Goal: Task Accomplishment & Management: Use online tool/utility

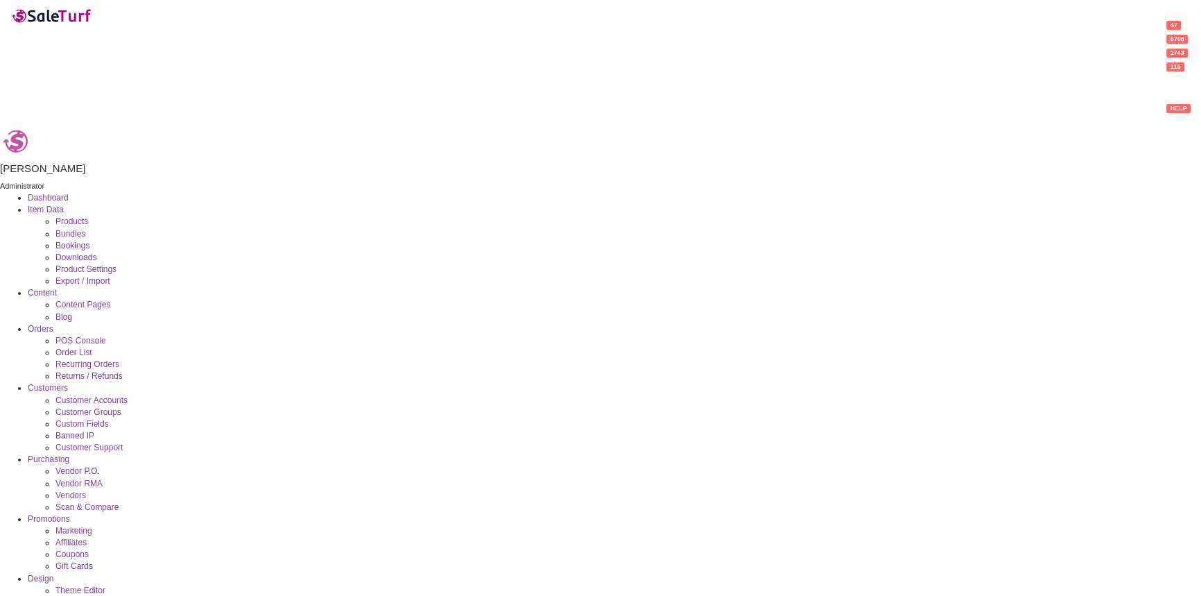
click at [88, 216] on span "Products" at bounding box center [71, 221] width 33 height 10
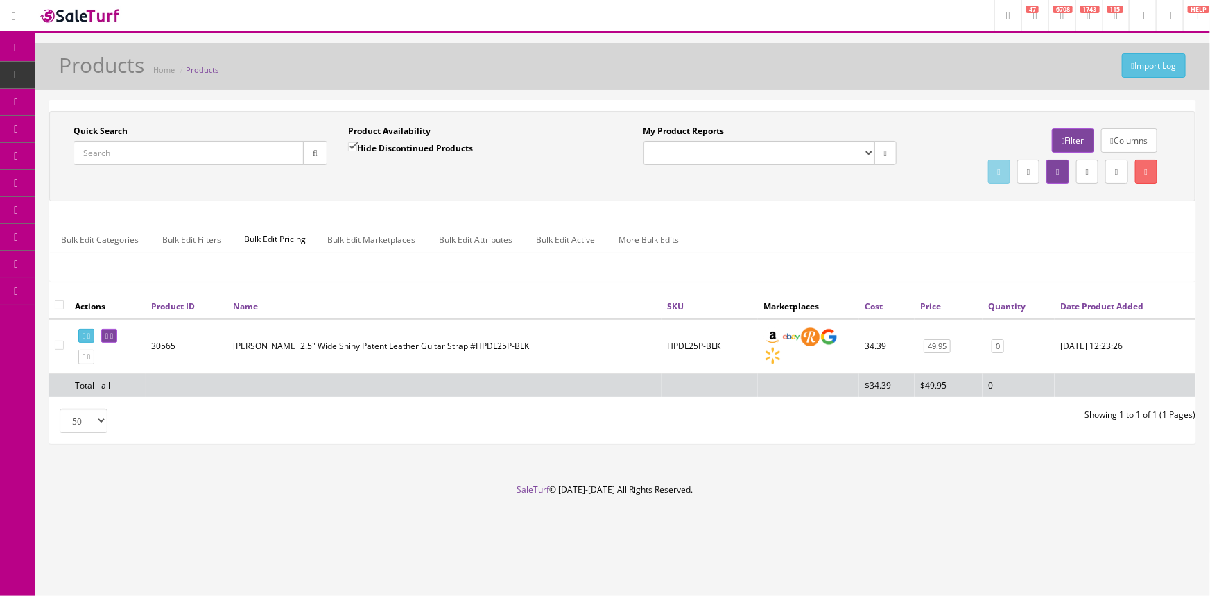
click at [250, 152] on input "Quick Search" at bounding box center [188, 153] width 230 height 24
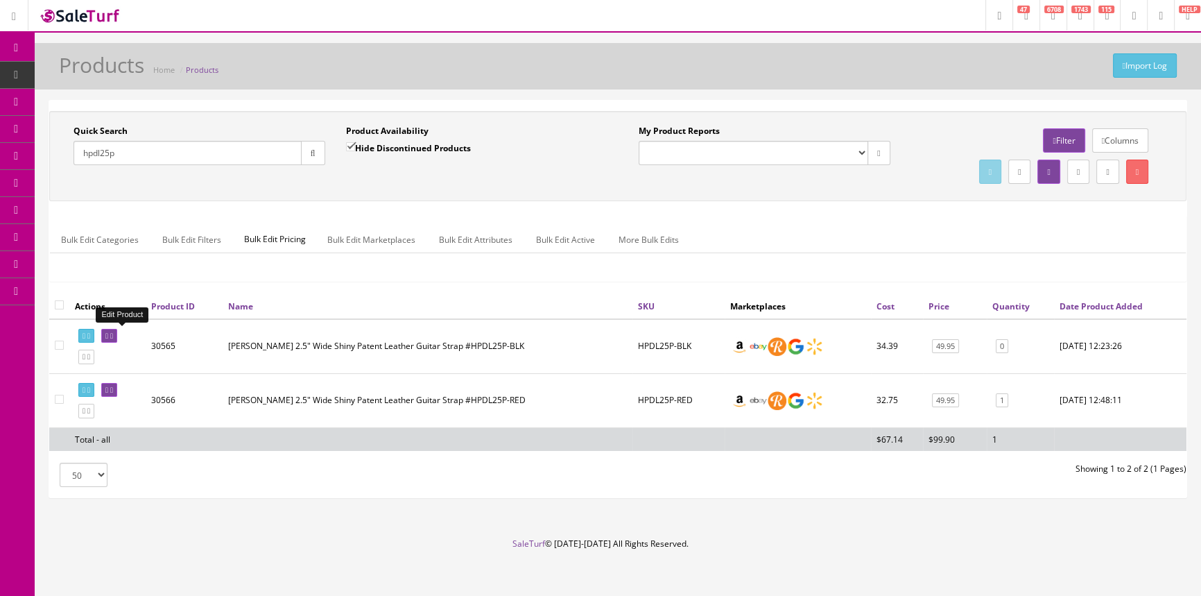
type input "hpdl25p"
click at [113, 338] on link at bounding box center [109, 336] width 16 height 15
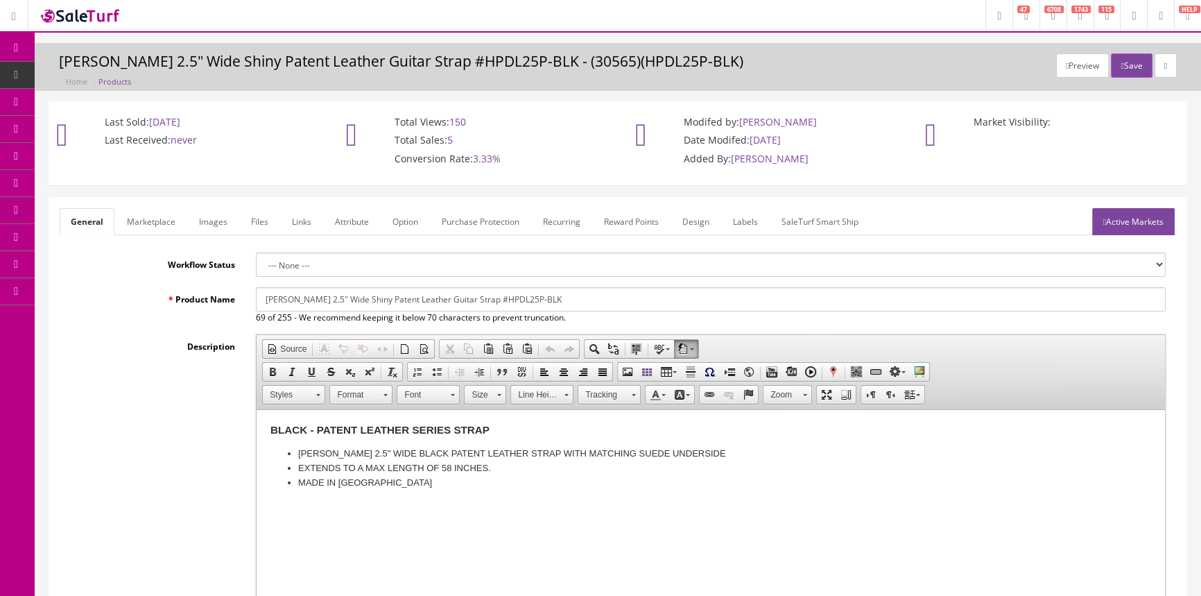
click at [208, 218] on link "Images" at bounding box center [213, 221] width 51 height 27
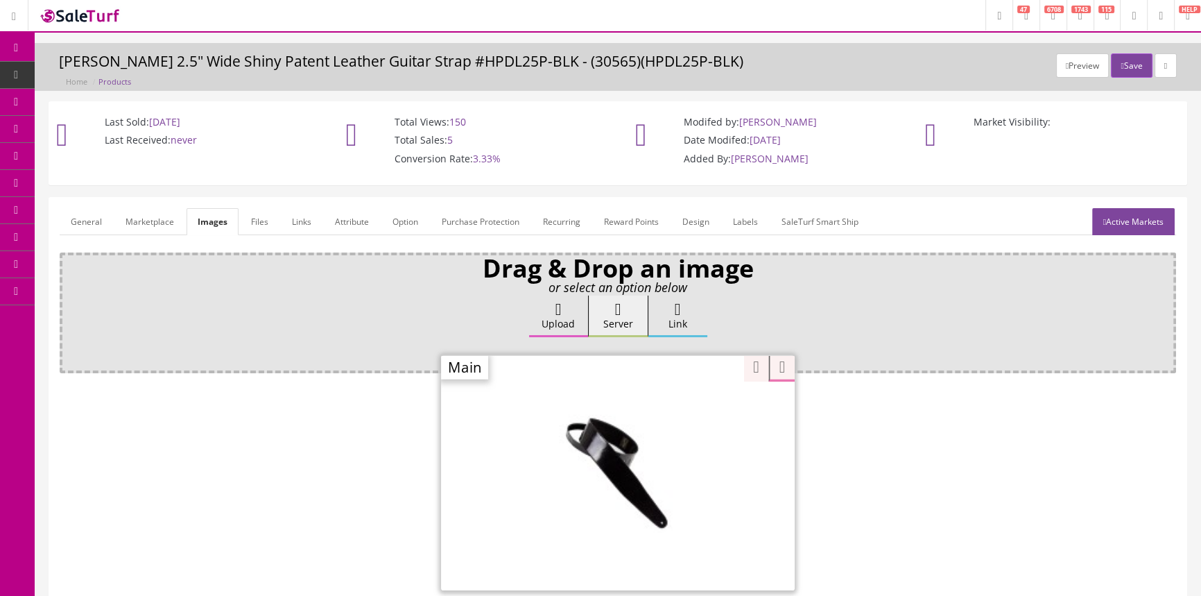
click at [689, 409] on div "Zoom" at bounding box center [618, 472] width 354 height 236
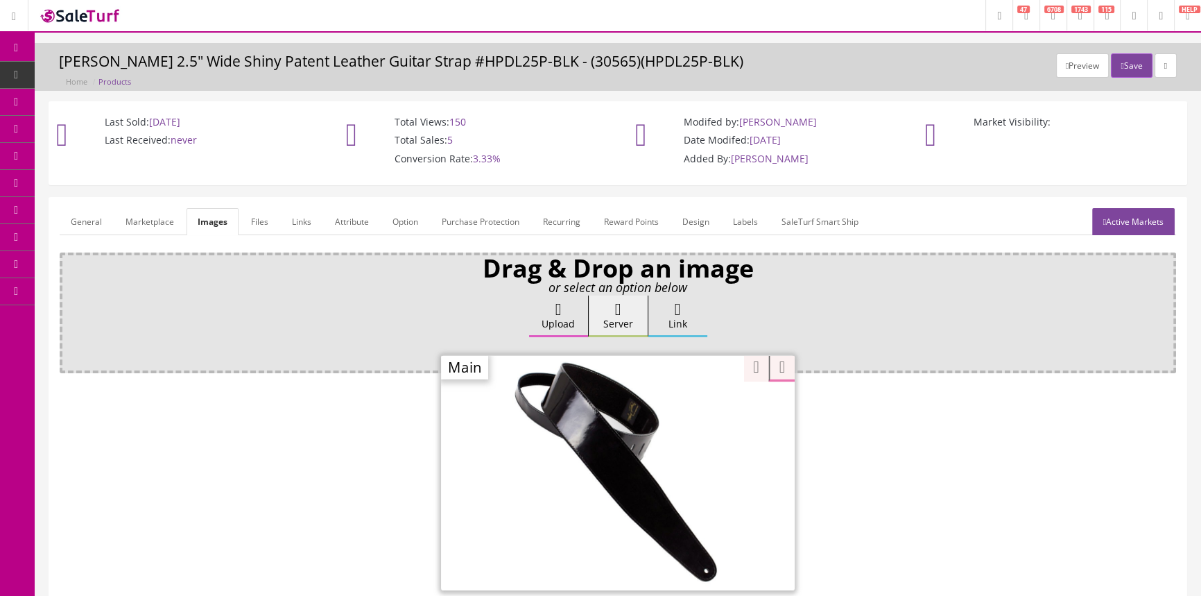
click at [742, 365] on div "Drag & Drop an image or select an option below Upload Server Link Ok WM Left To…" at bounding box center [618, 438] width 1116 height 372
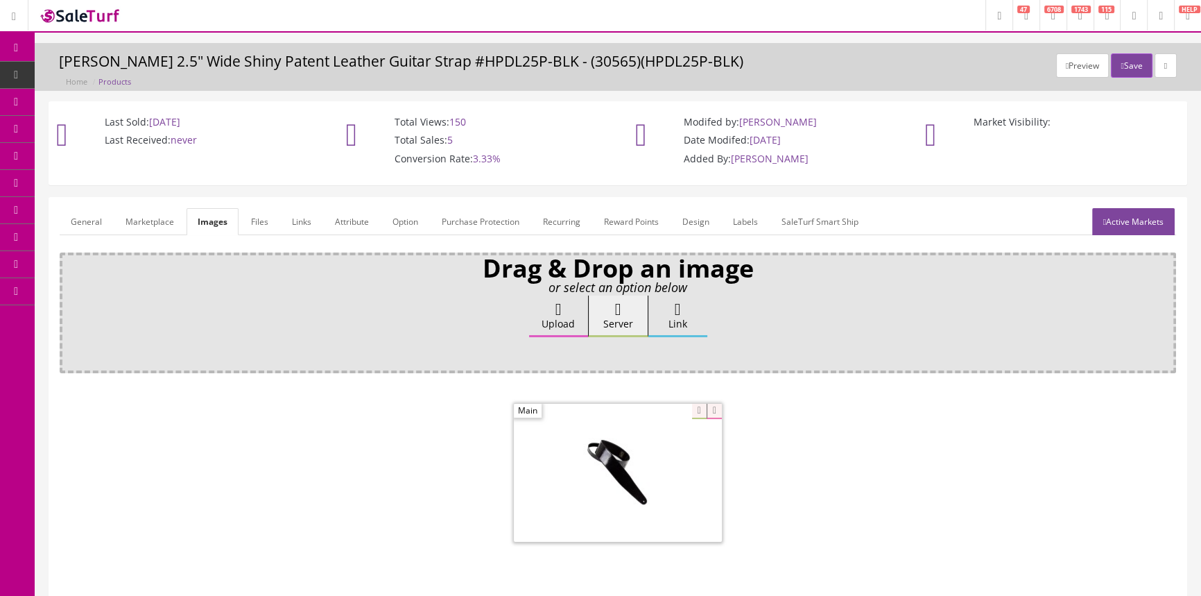
click at [821, 435] on div at bounding box center [618, 474] width 1116 height 146
drag, startPoint x: 821, startPoint y: 435, endPoint x: 815, endPoint y: 462, distance: 27.6
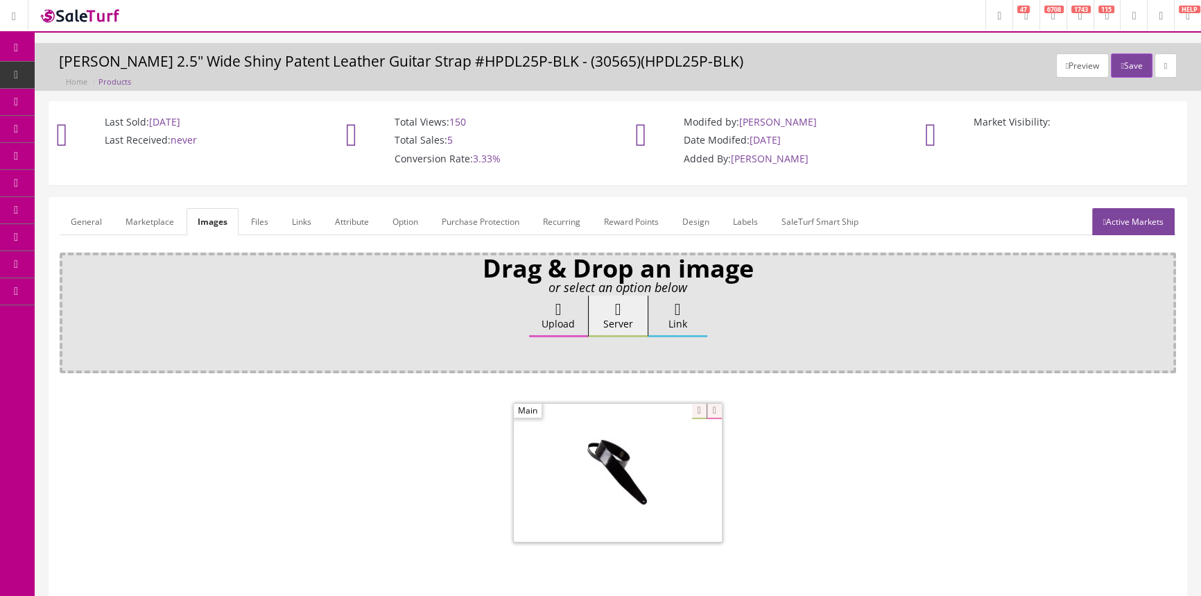
click at [815, 462] on div at bounding box center [618, 474] width 1116 height 146
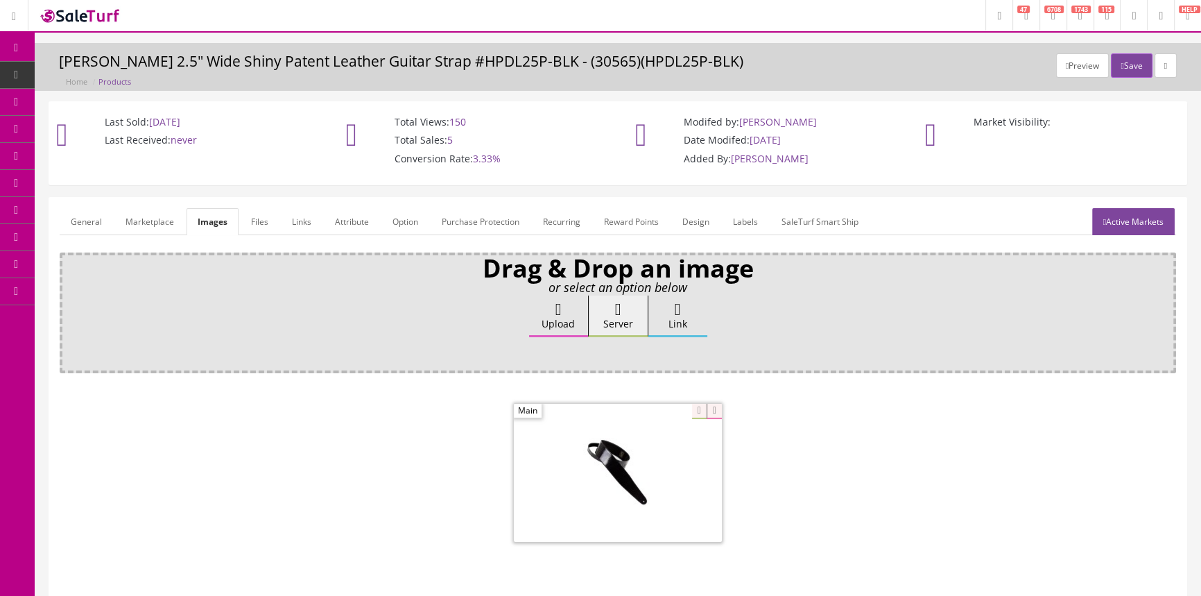
drag, startPoint x: 815, startPoint y: 462, endPoint x: 803, endPoint y: 457, distance: 13.7
click at [815, 462] on div at bounding box center [618, 474] width 1116 height 146
click at [92, 228] on link "General" at bounding box center [86, 221] width 53 height 27
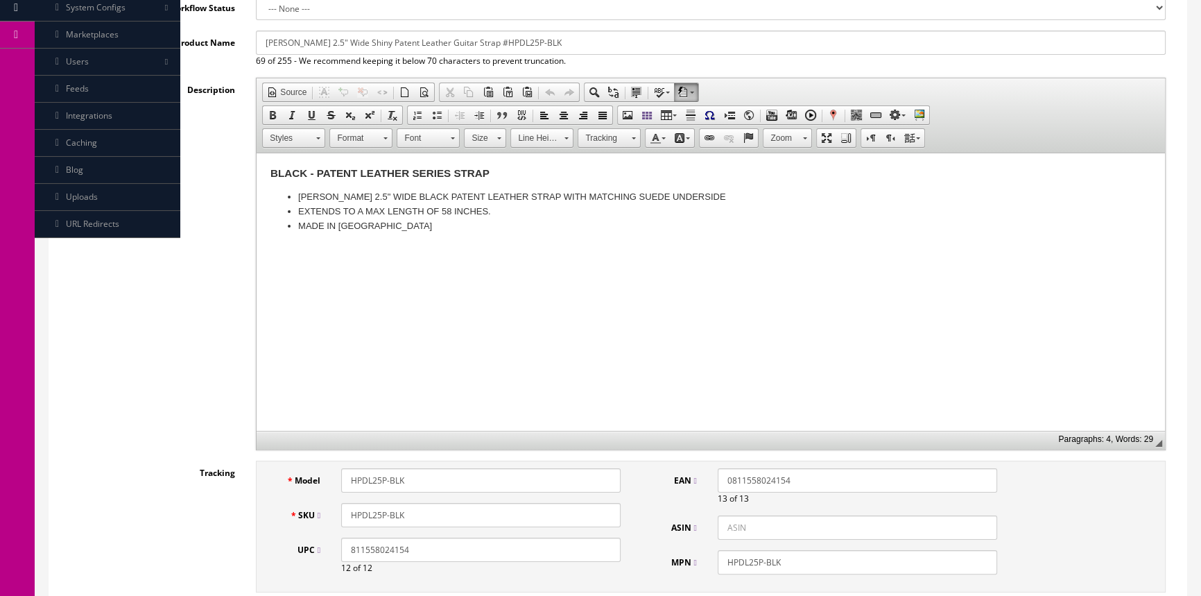
scroll to position [378, 0]
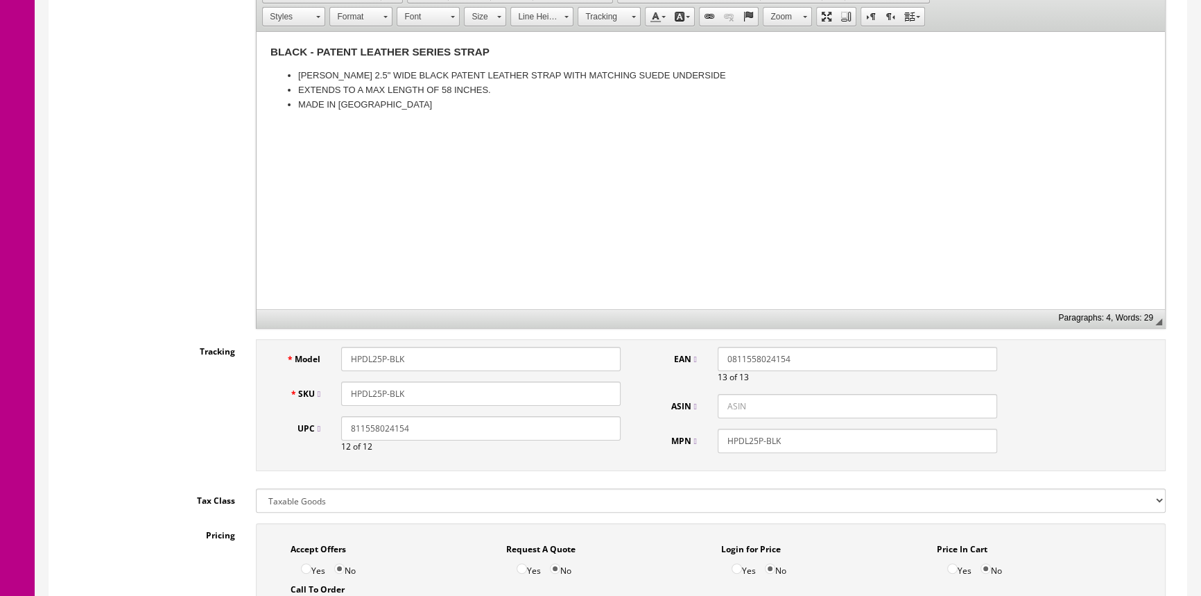
click at [148, 191] on div "Description <div> <h3><strong>BLACK - PATENT LEATHER SERIES STRAP</strong></h3>…" at bounding box center [618, 142] width 1116 height 372
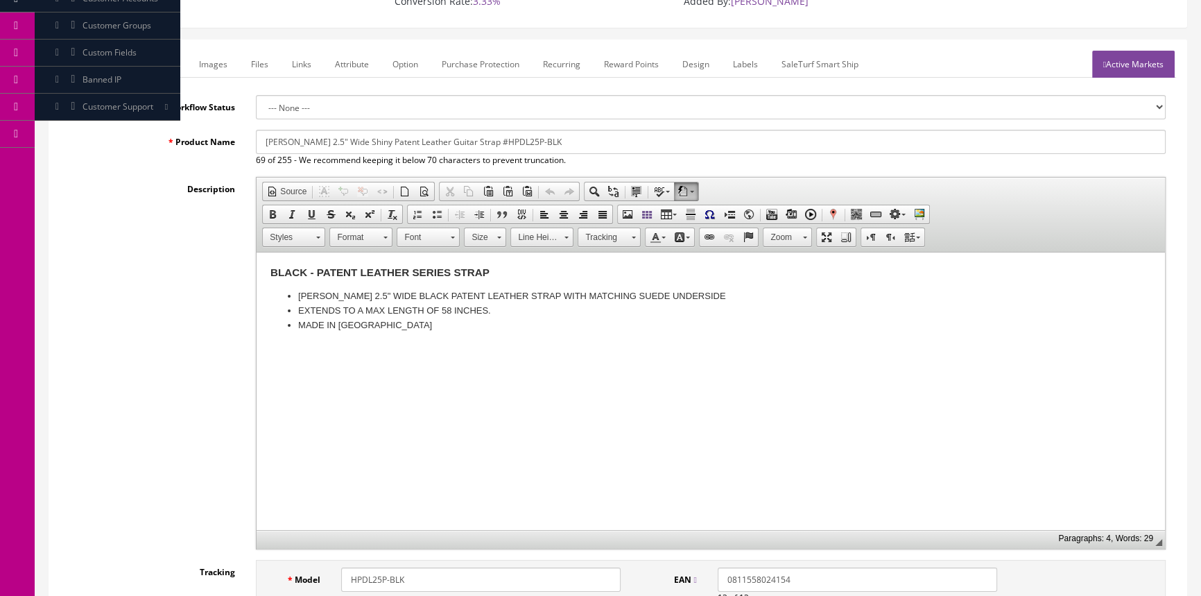
scroll to position [0, 0]
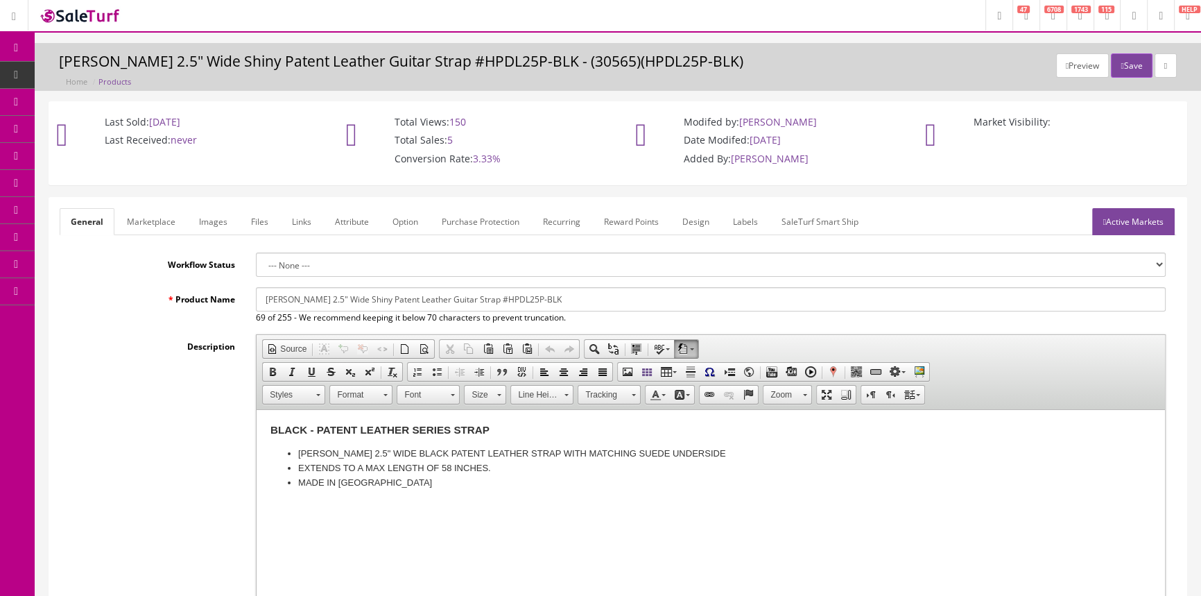
click at [194, 218] on link "Images" at bounding box center [213, 221] width 51 height 27
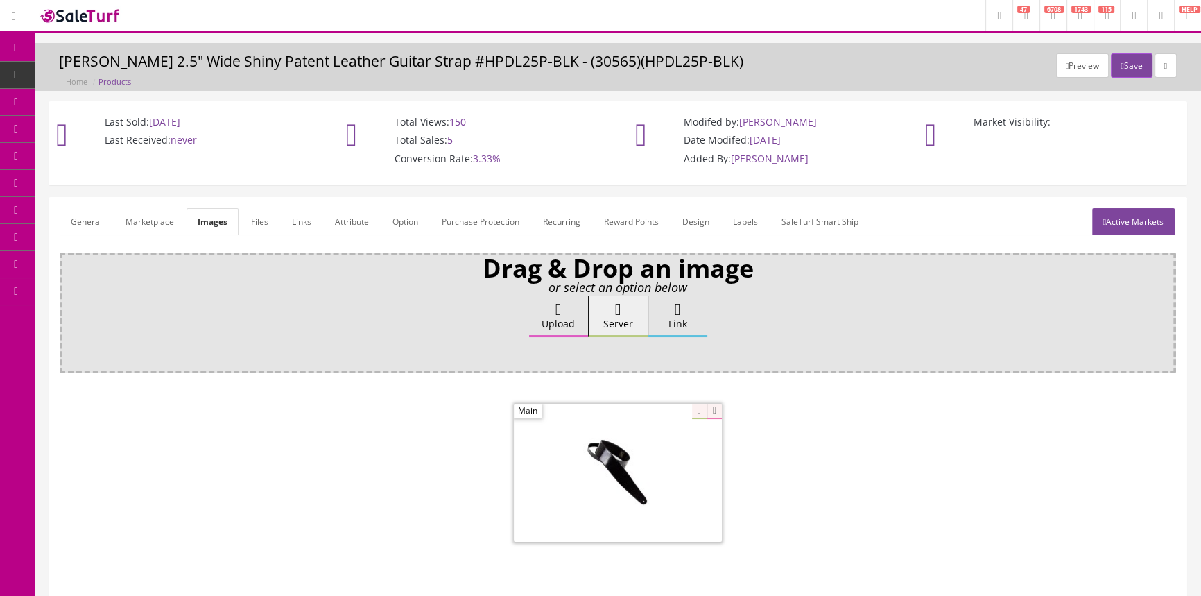
click at [101, 219] on link "General" at bounding box center [86, 221] width 53 height 27
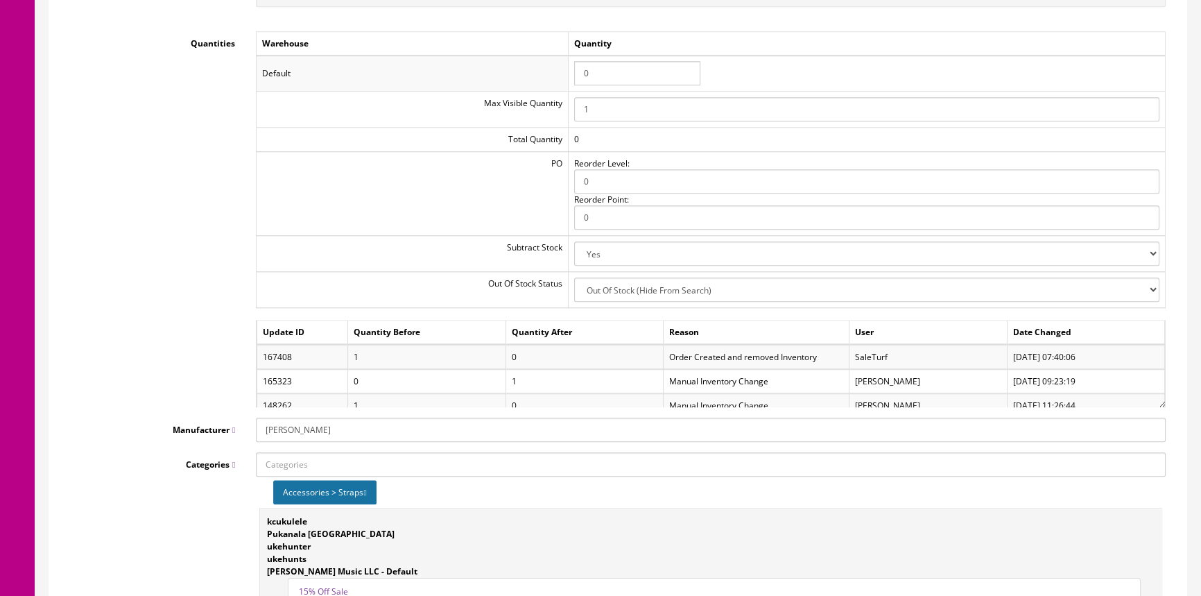
scroll to position [1512, 0]
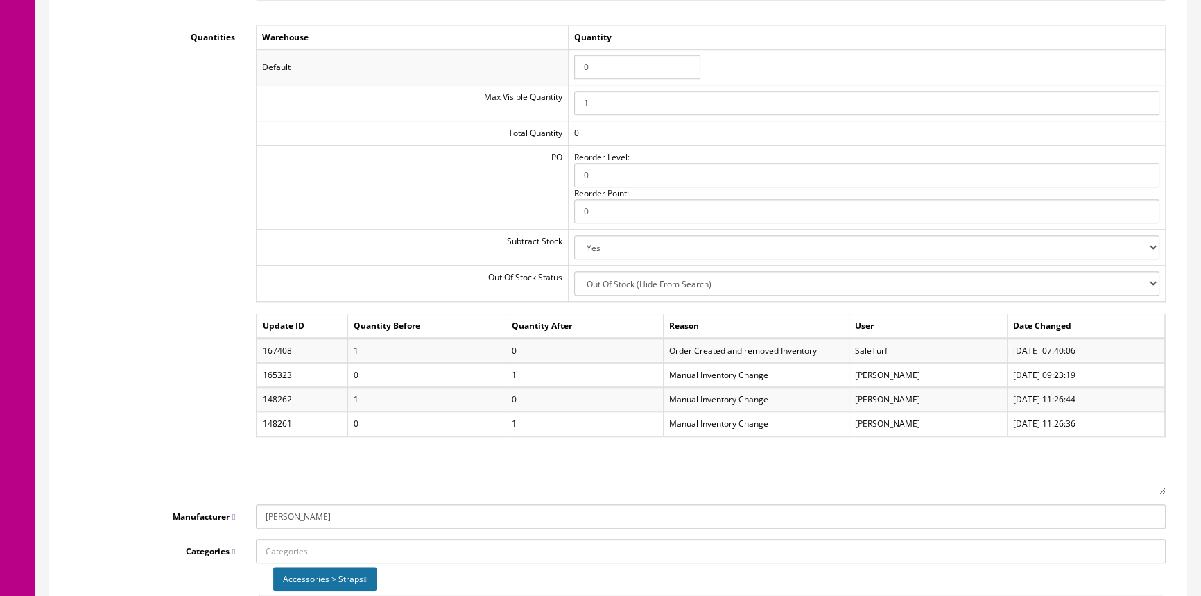
drag, startPoint x: 1163, startPoint y: 397, endPoint x: 1161, endPoint y: 501, distance: 104.7
click at [1161, 494] on div "Update ID Quantity Before Quantity After Reason User Date Changed 167408 1 0 Or…" at bounding box center [711, 403] width 910 height 180
click at [1020, 371] on td "07/29/2025 09:23:19" at bounding box center [1085, 375] width 157 height 24
click at [1034, 370] on td "07/29/2025 09:23:19" at bounding box center [1085, 375] width 157 height 24
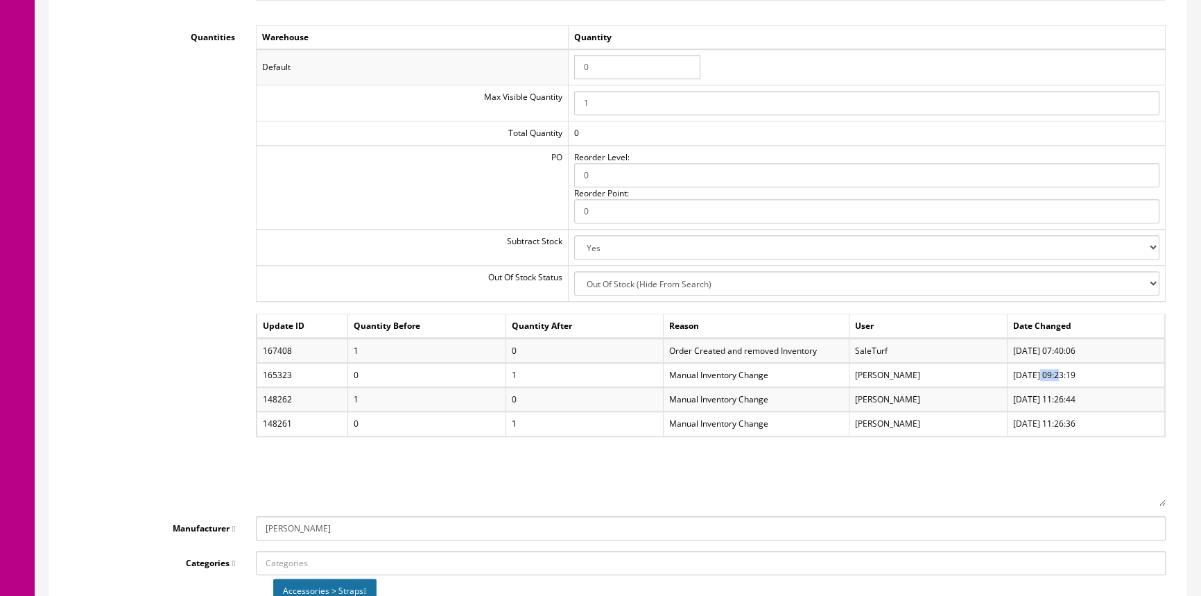
click at [1034, 370] on td "07/29/2025 09:23:19" at bounding box center [1085, 375] width 157 height 24
click at [1056, 370] on td "07/29/2025 09:23:19" at bounding box center [1085, 375] width 157 height 24
click at [1091, 373] on td "07/29/2025 09:23:19" at bounding box center [1085, 375] width 157 height 24
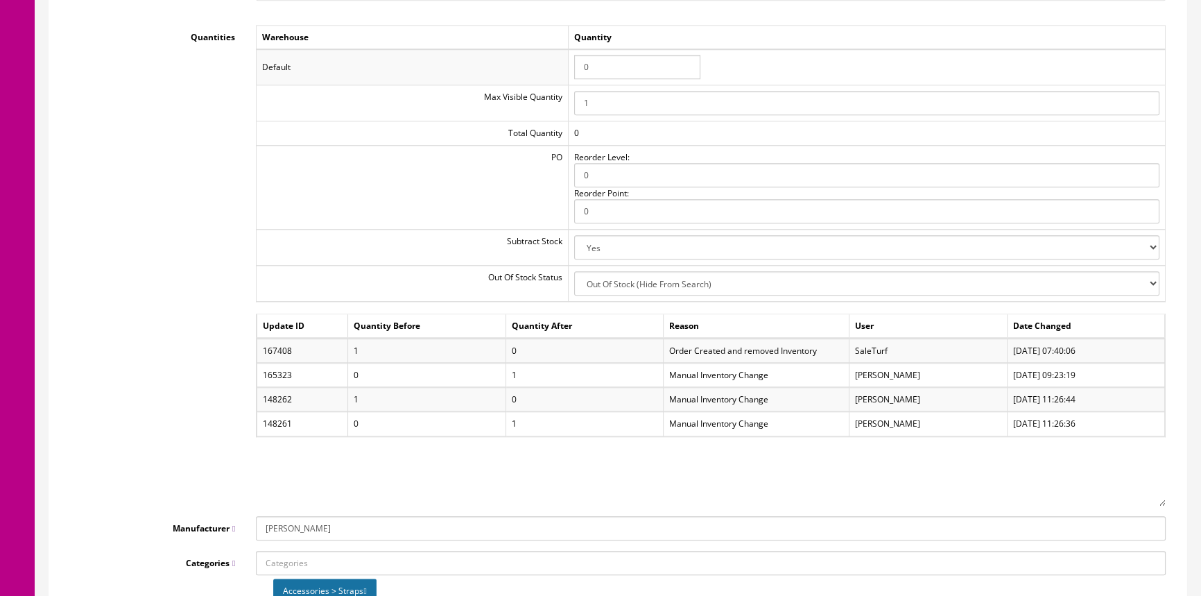
click at [519, 254] on td "Subtract Stock" at bounding box center [413, 247] width 312 height 36
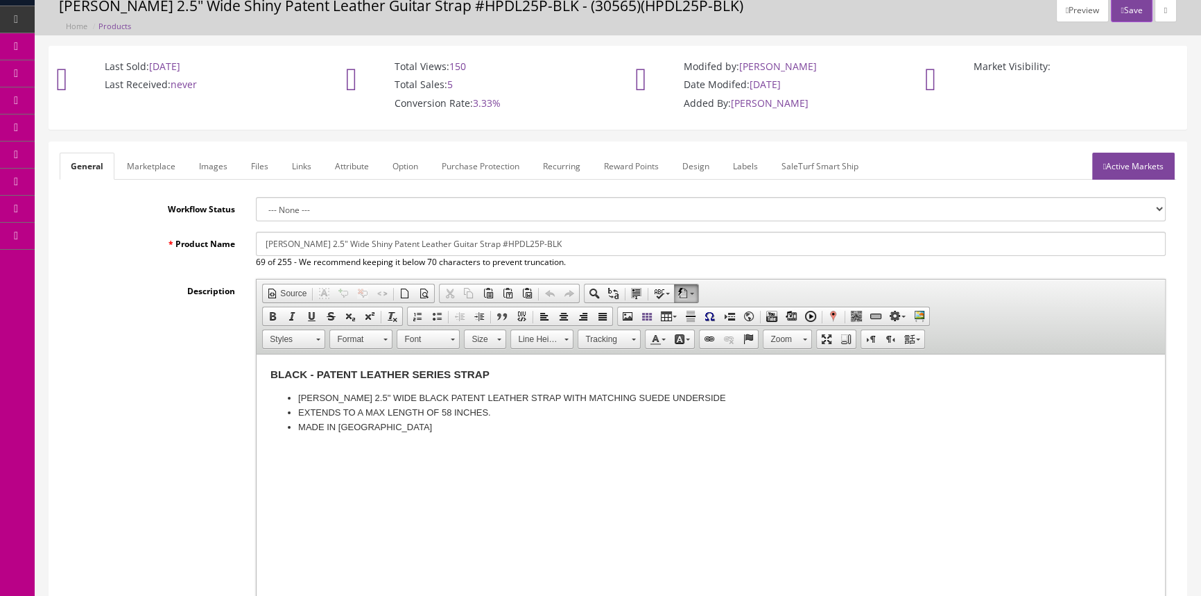
scroll to position [0, 0]
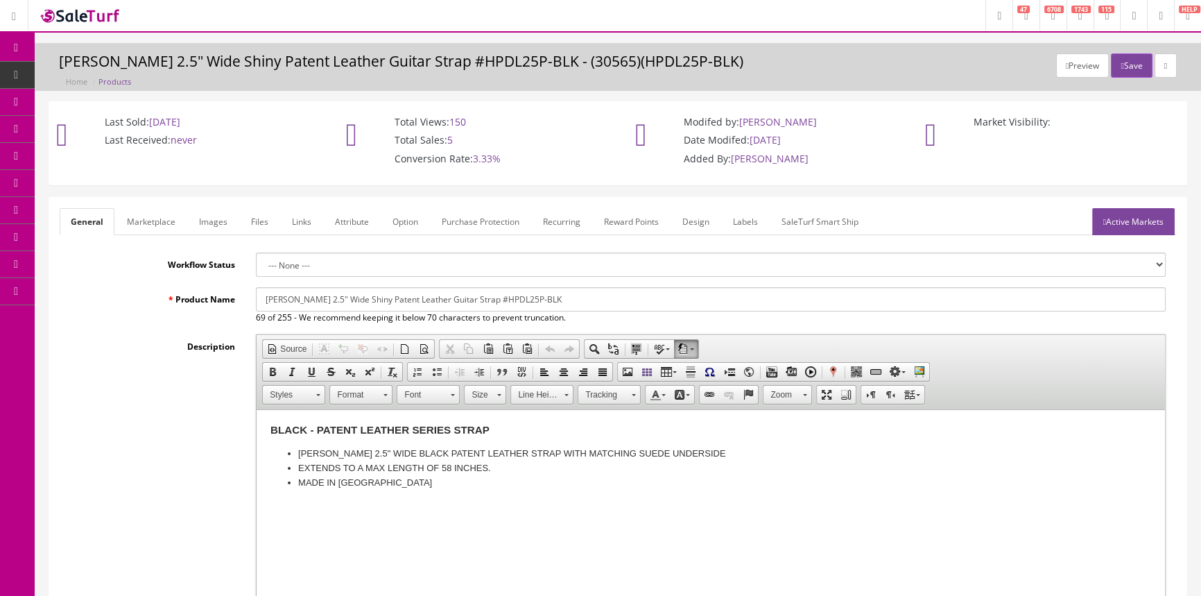
click at [78, 73] on icon at bounding box center [80, 74] width 15 height 11
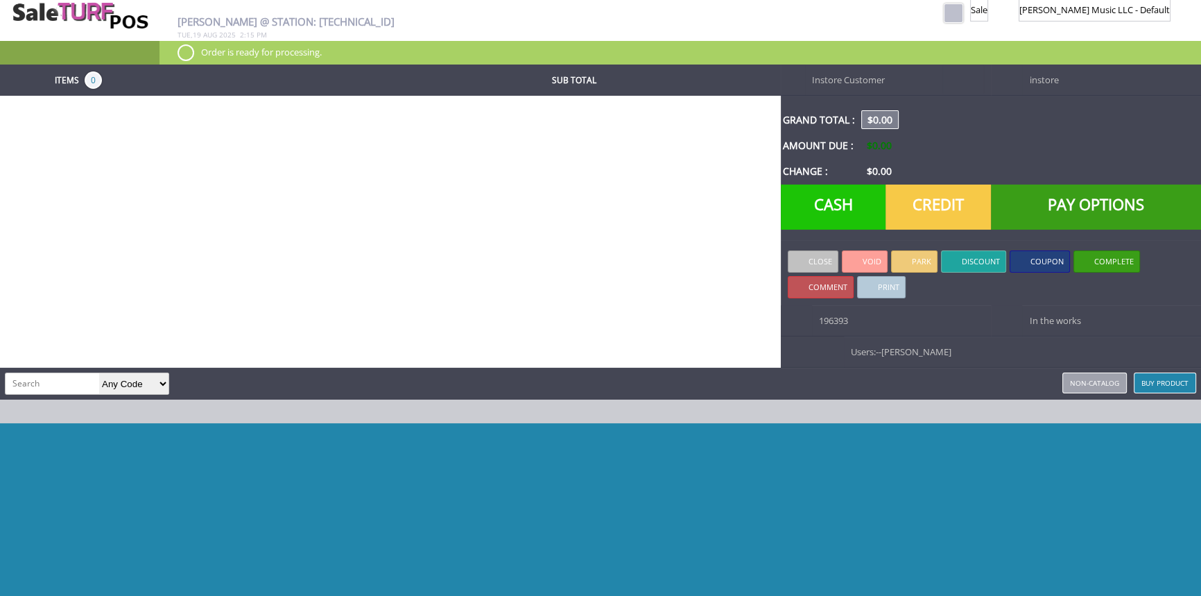
click at [348, 234] on div "Items 0 Sub Total Instore Customer instore Grand Total : $0.00 Amount Due : $0.…" at bounding box center [600, 347] width 1201 height 566
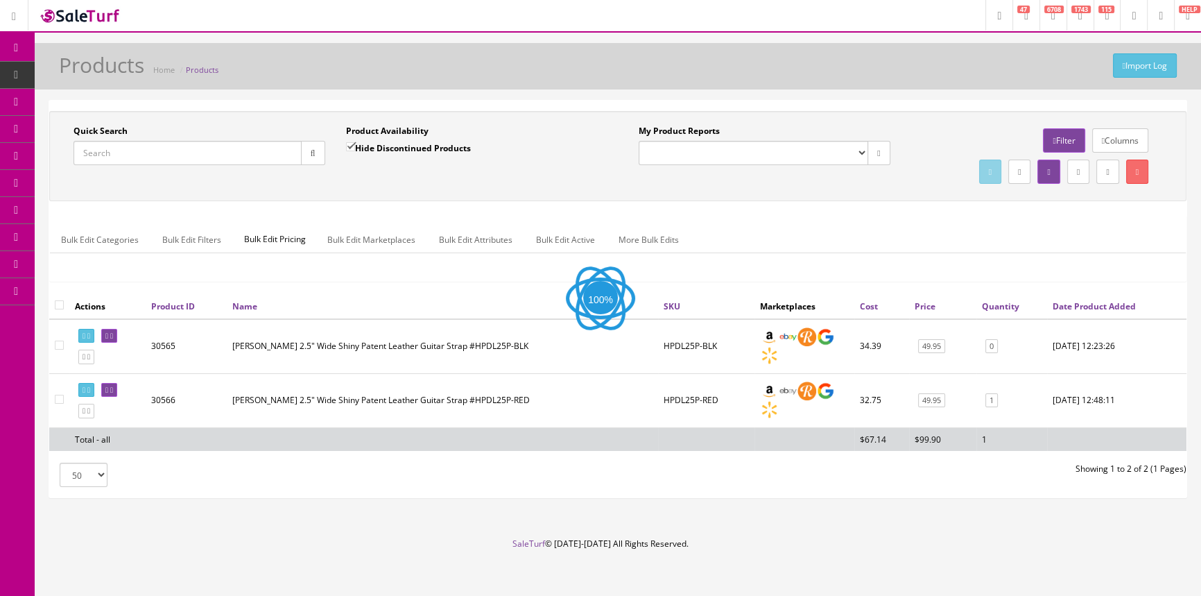
click at [250, 161] on input "Quick Search" at bounding box center [187, 153] width 228 height 24
type input "HPD25-BLK"
click at [217, 178] on div "Quick Search HPD25-BLK Date From Product Availability Hide Discontinued Product…" at bounding box center [618, 156] width 1130 height 62
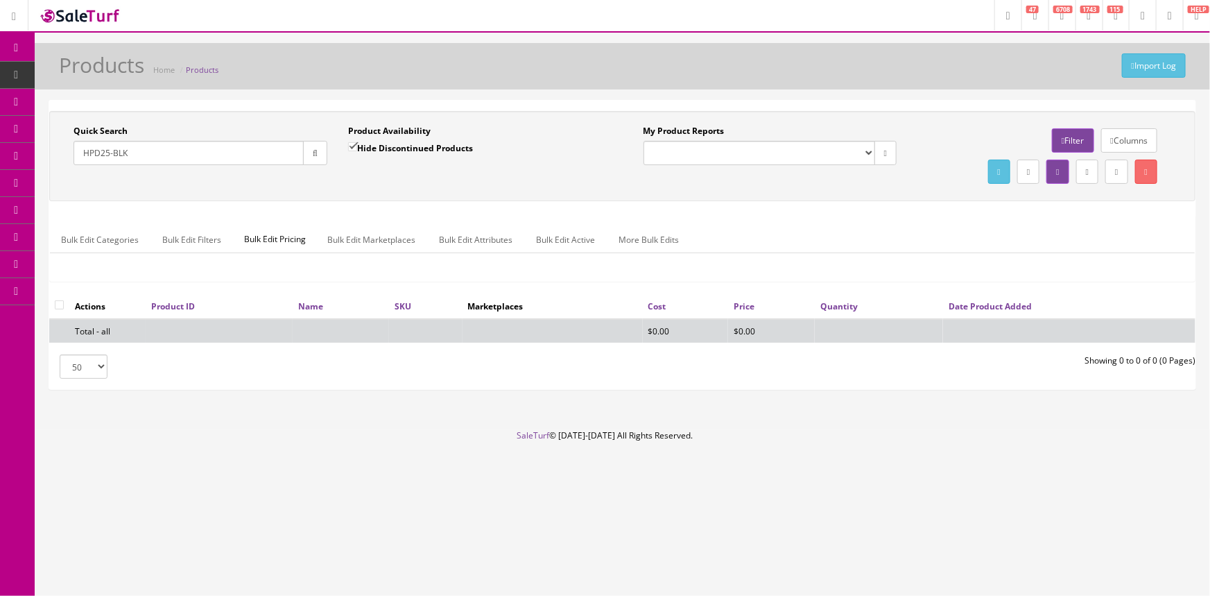
click at [224, 121] on div "Quick Search HPD25-BLK Date From Product Availability Hide Discontinued Product…" at bounding box center [622, 156] width 1146 height 90
click at [354, 148] on input "Hide Discontinued Products" at bounding box center [352, 146] width 9 height 9
checkbox input "false"
click at [318, 149] on button "button" at bounding box center [315, 153] width 24 height 24
click at [363, 173] on div "Product Availability Hide Discontinued Products Date To" at bounding box center [475, 150] width 275 height 51
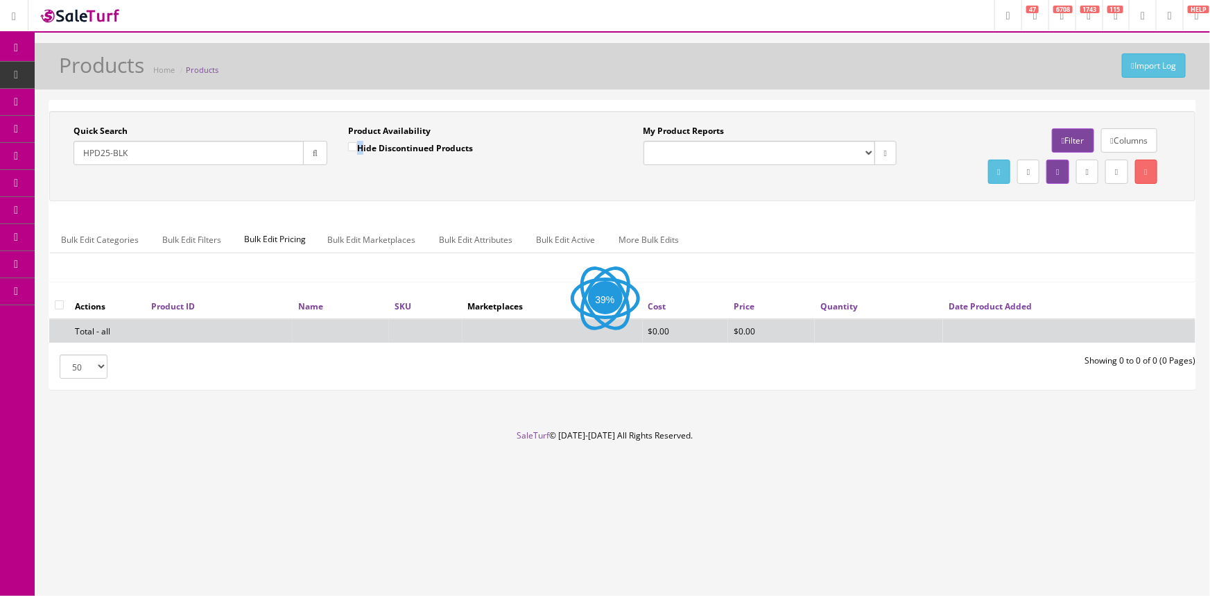
click at [363, 173] on div "Product Availability Hide Discontinued Products Date To" at bounding box center [475, 150] width 275 height 51
click at [132, 132] on span "POS Console" at bounding box center [106, 129] width 49 height 12
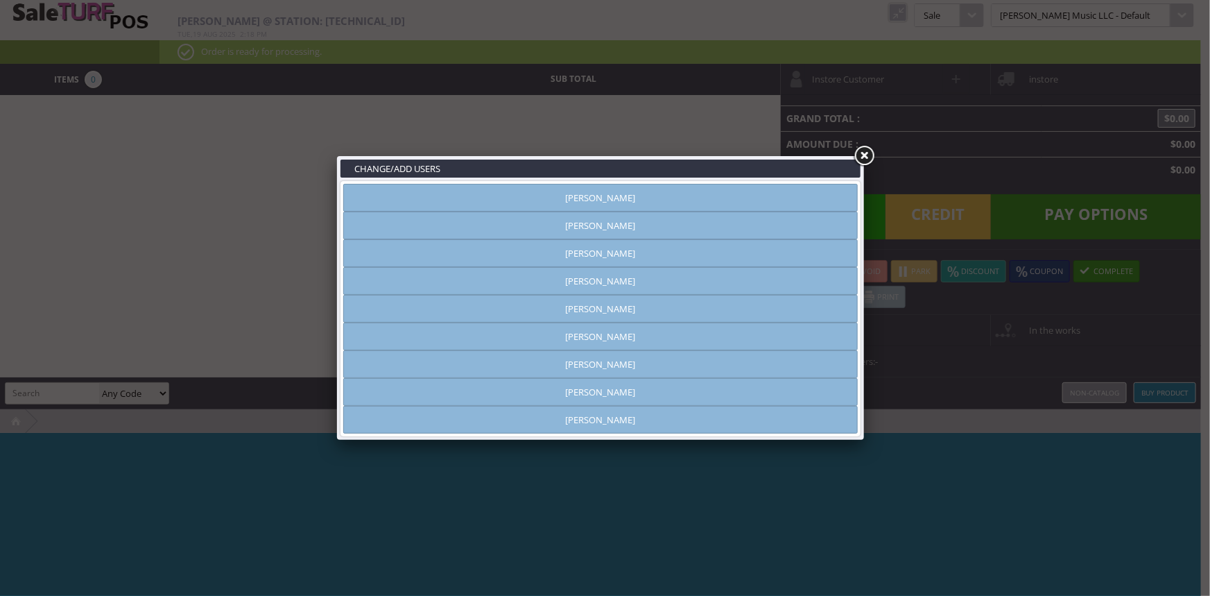
type input "[PERSON_NAME]"
click at [858, 157] on link at bounding box center [863, 156] width 25 height 25
type input "[PERSON_NAME]"
click at [550, 198] on link "[PERSON_NAME]" at bounding box center [600, 198] width 514 height 28
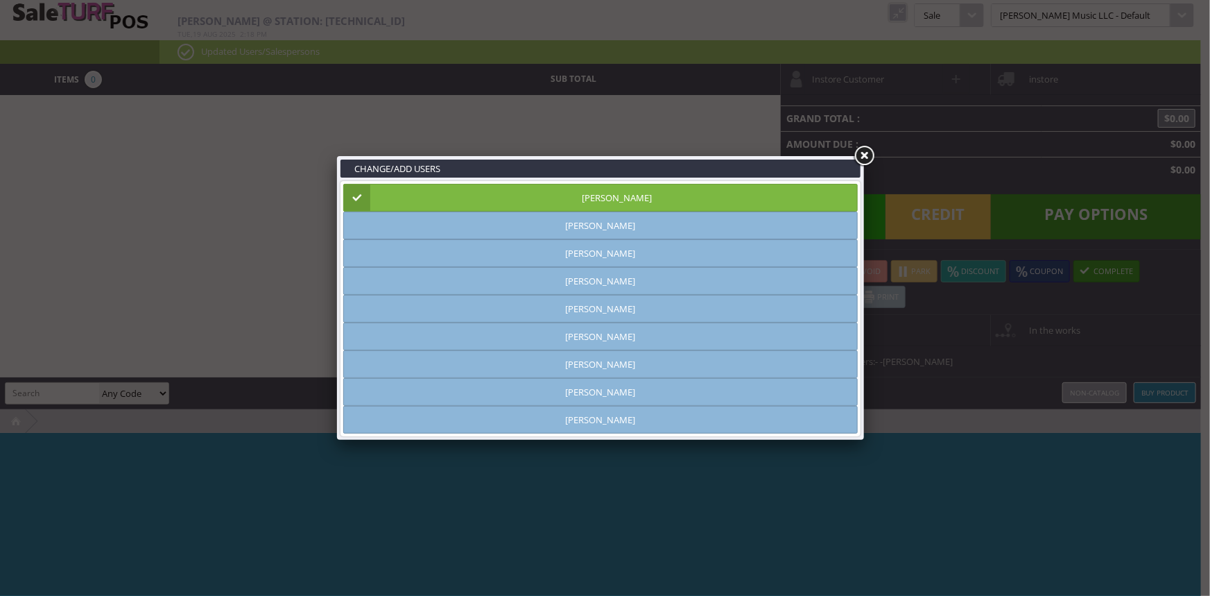
click at [867, 154] on link at bounding box center [863, 156] width 25 height 25
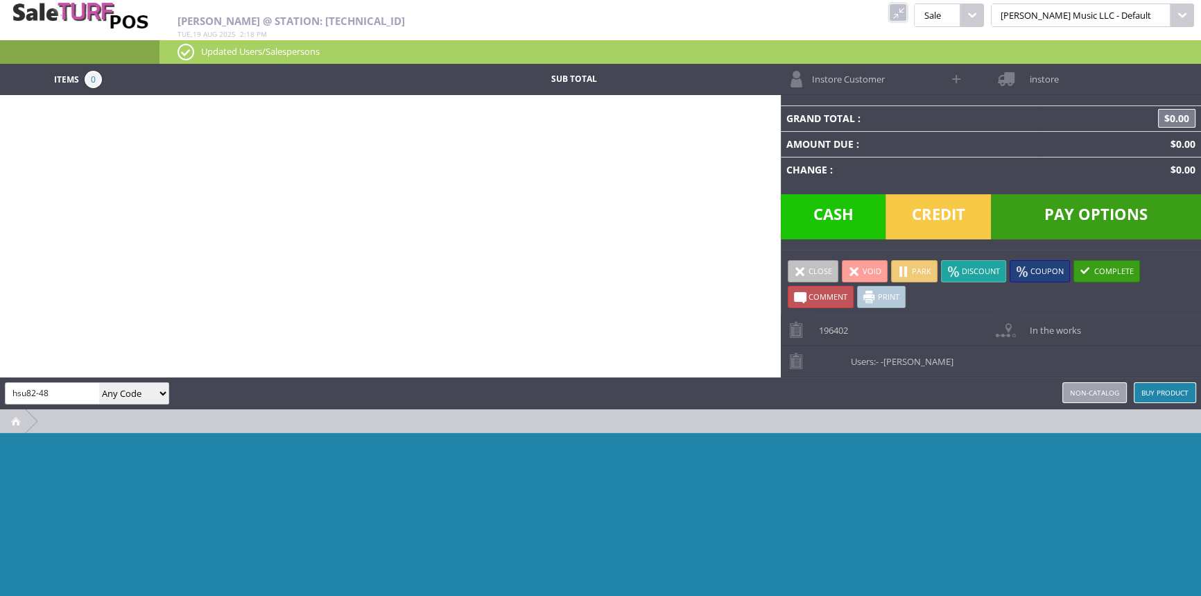
click at [30, 390] on input "hsu82-48" at bounding box center [53, 393] width 94 height 20
type input "hsub2-48"
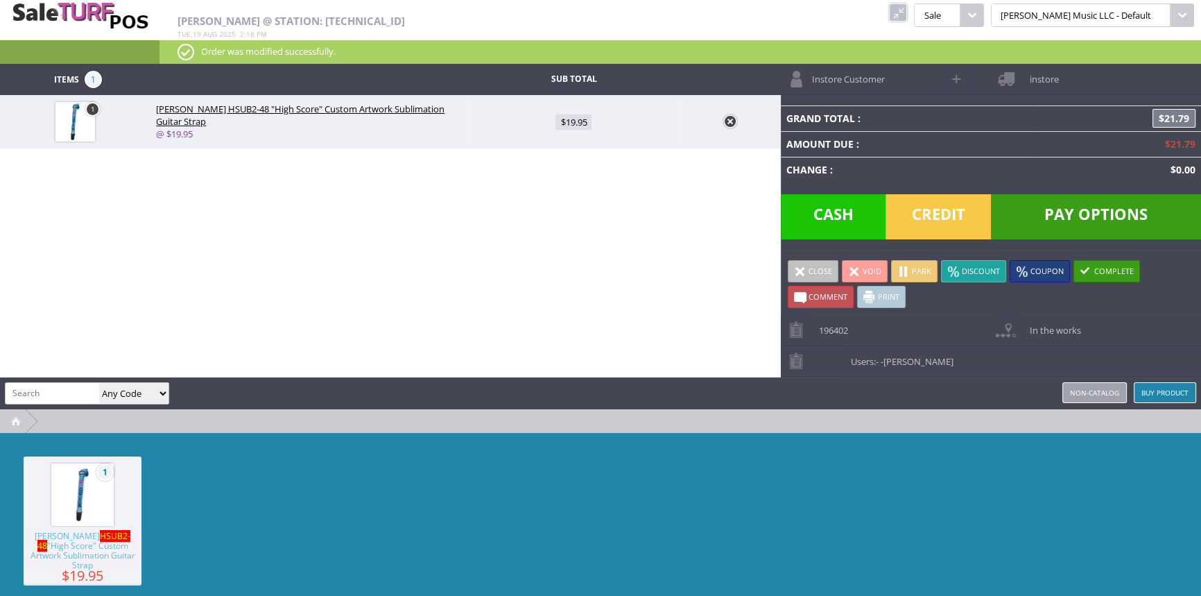
click at [912, 214] on span "Credit" at bounding box center [937, 216] width 105 height 45
